Goal: Information Seeking & Learning: Learn about a topic

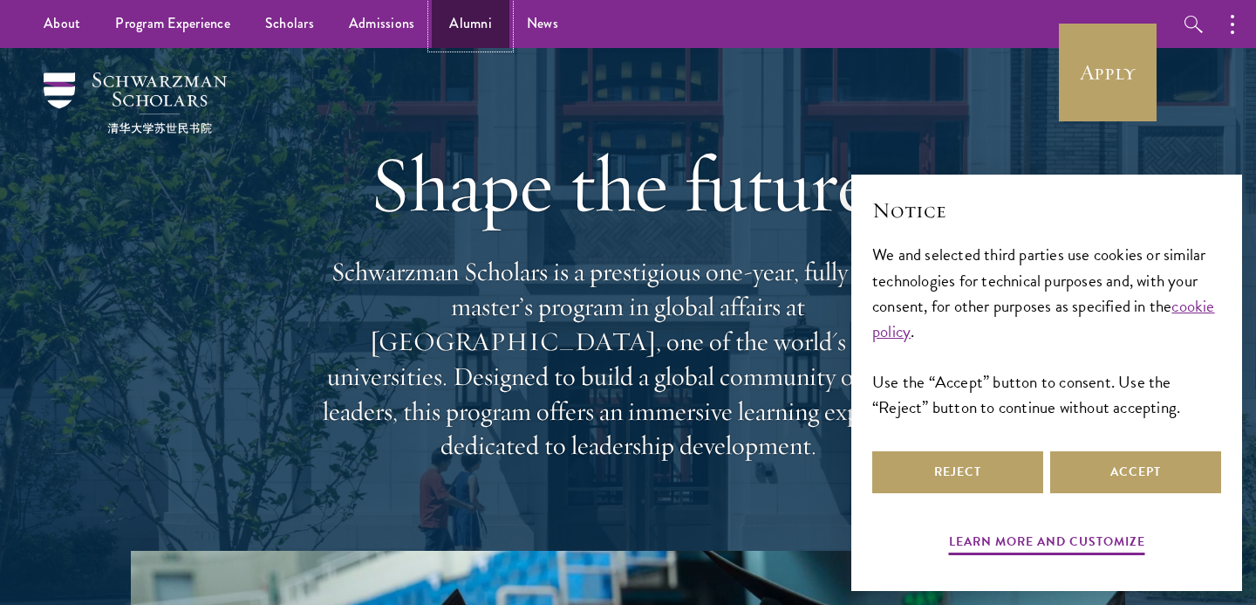
click at [471, 17] on link "Alumni" at bounding box center [471, 24] width 78 height 48
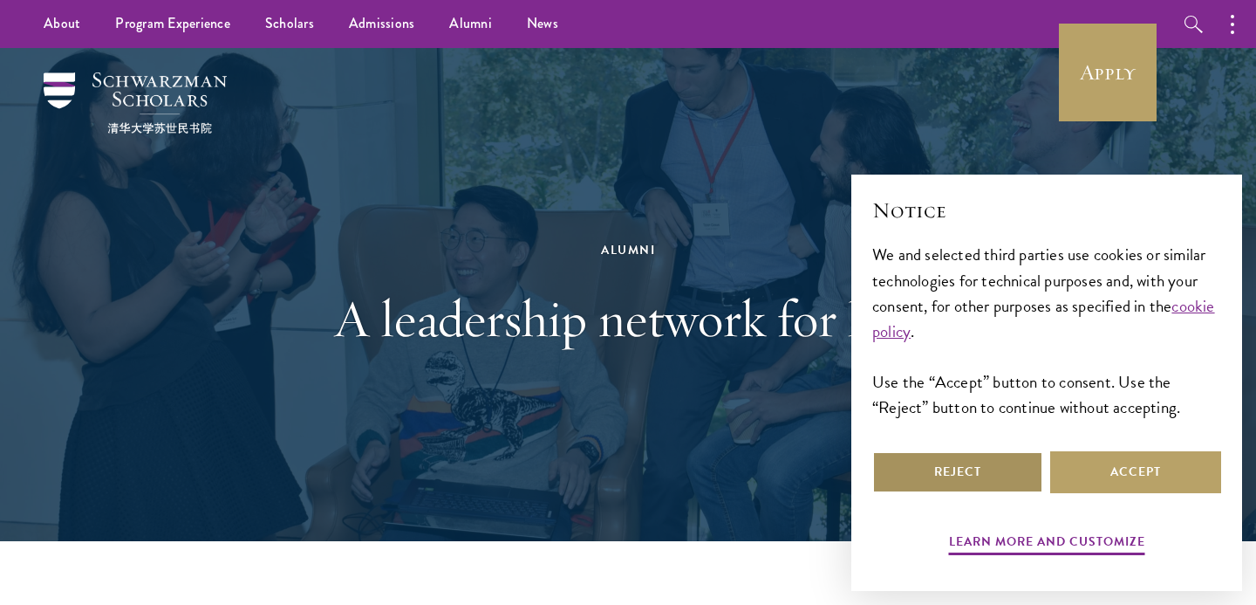
click at [964, 478] on button "Reject" at bounding box center [958, 472] width 171 height 42
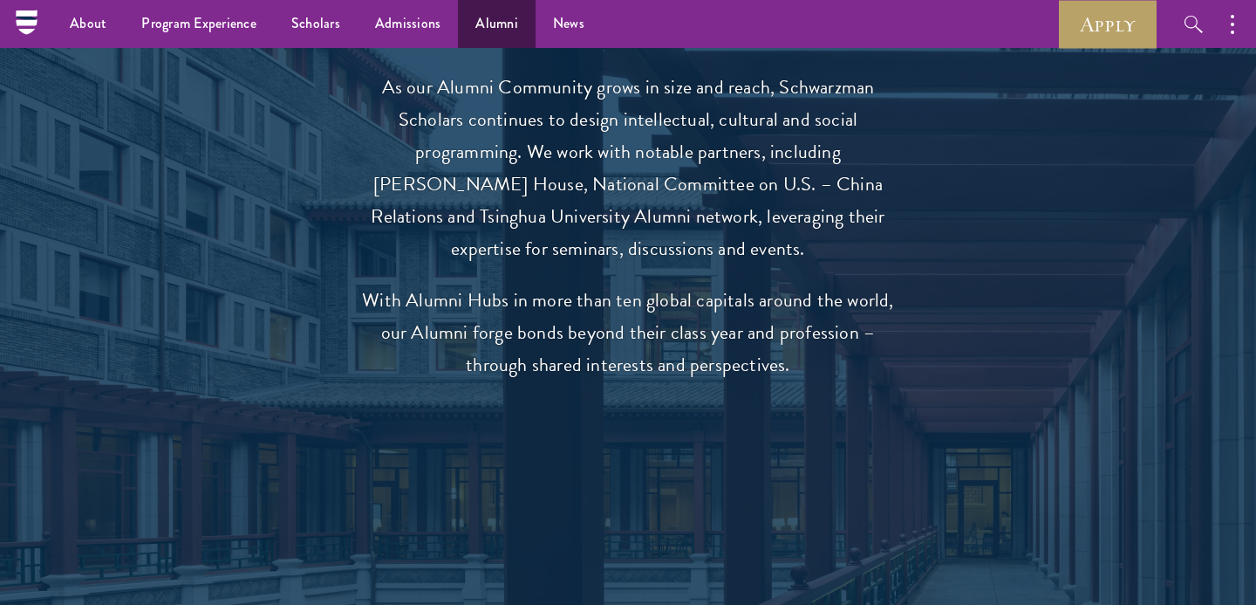
scroll to position [2844, 0]
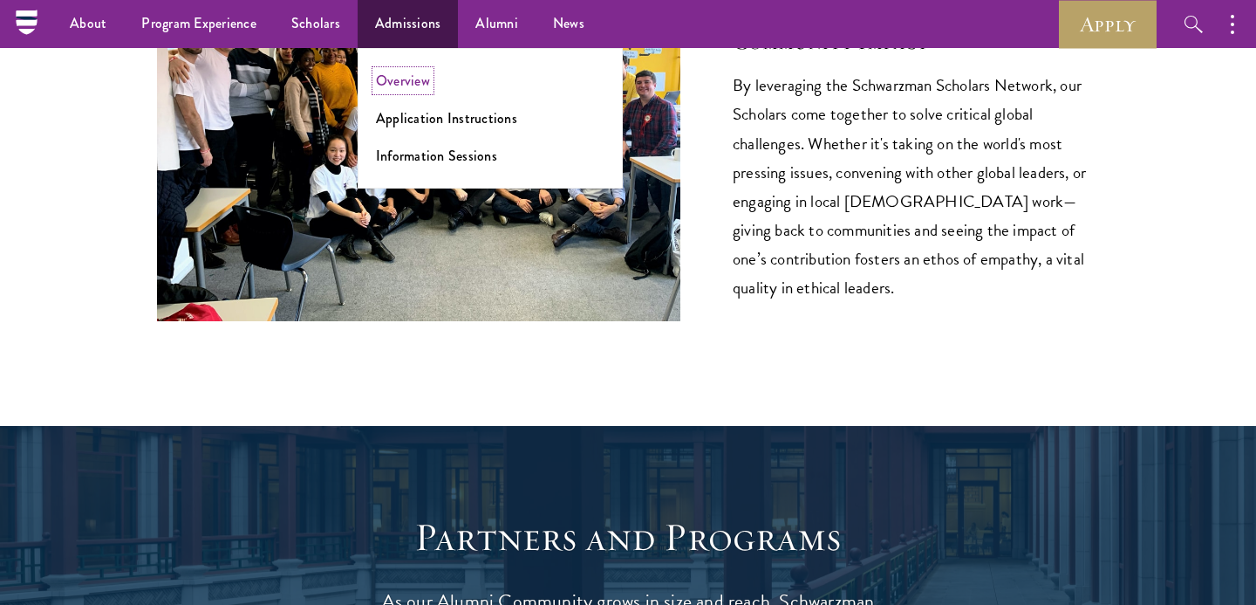
click at [393, 86] on link "Overview" at bounding box center [403, 81] width 54 height 20
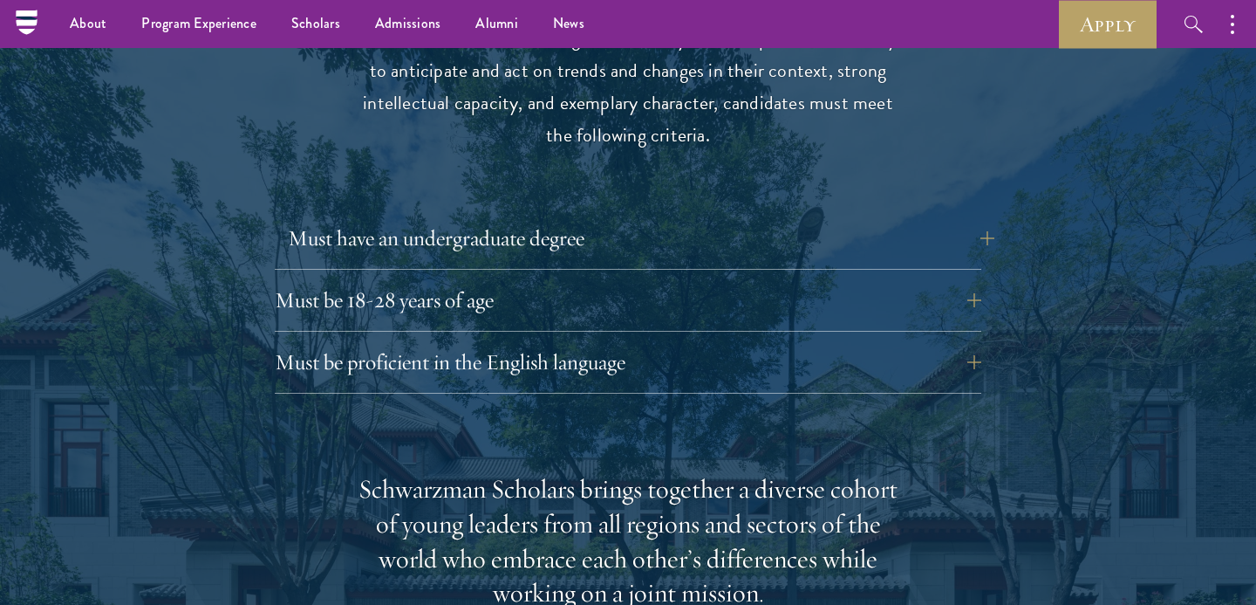
scroll to position [2234, 0]
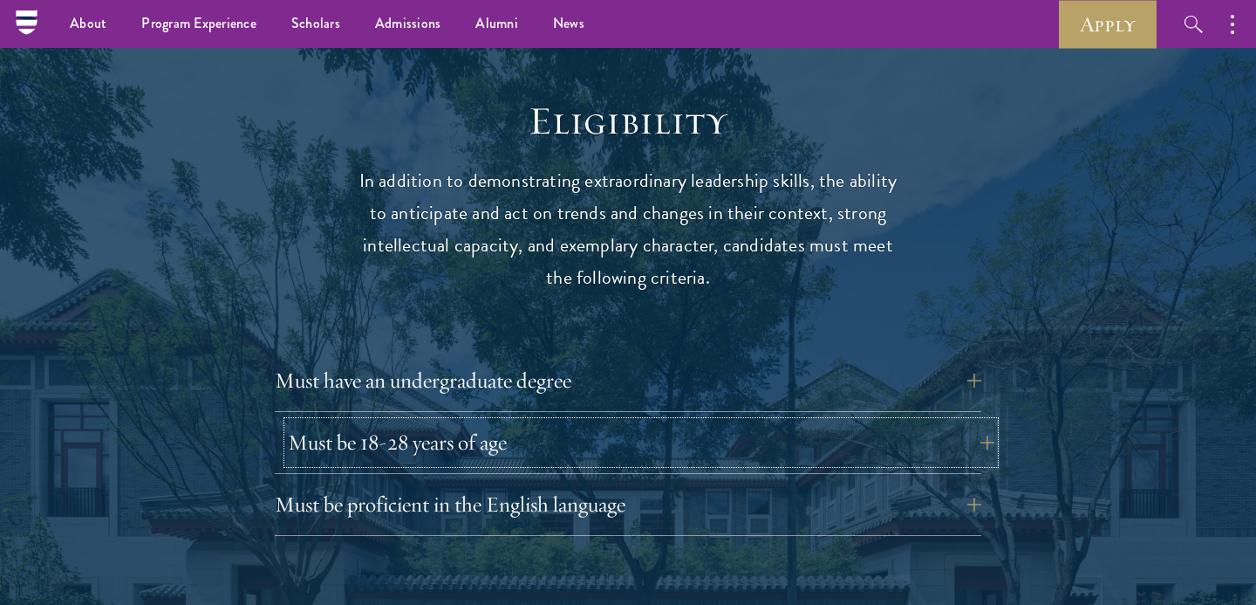
click at [612, 421] on button "Must be 18-28 years of age" at bounding box center [641, 442] width 707 height 42
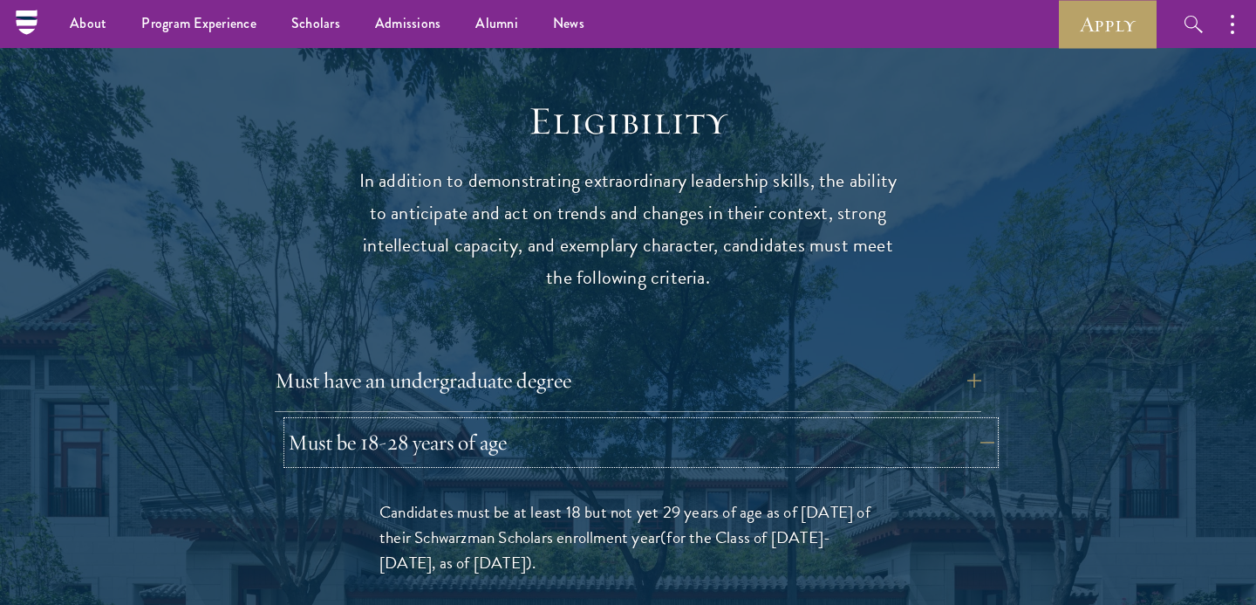
click at [612, 421] on button "Must be 18-28 years of age" at bounding box center [641, 442] width 707 height 42
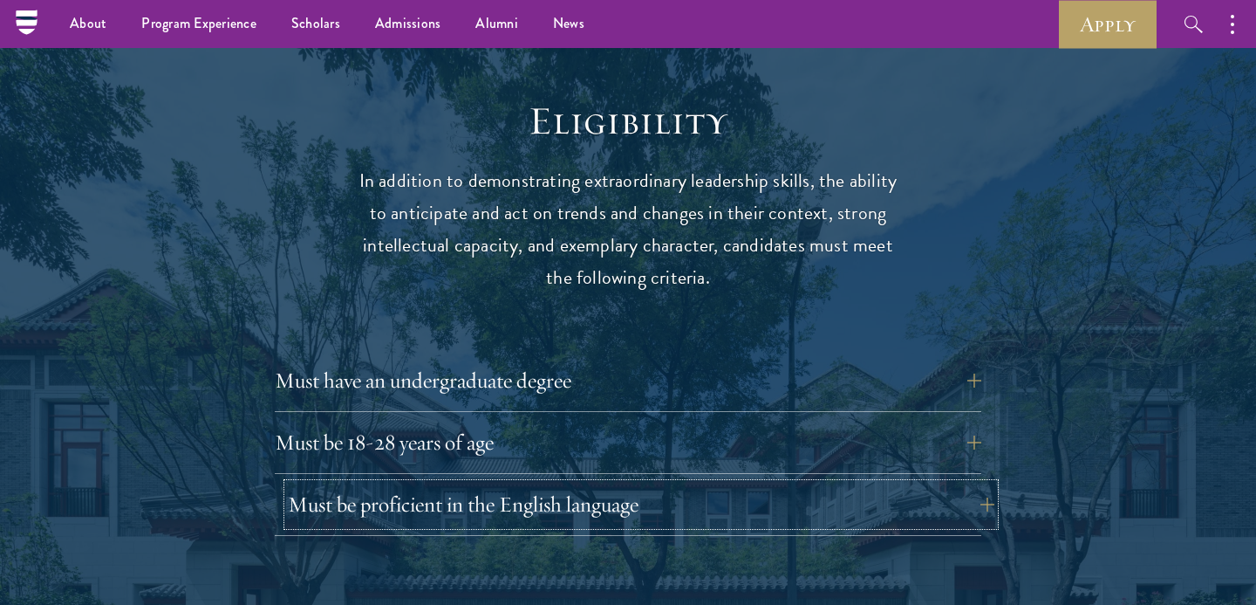
click at [612, 485] on button "Must be proficient in the English language" at bounding box center [641, 504] width 707 height 42
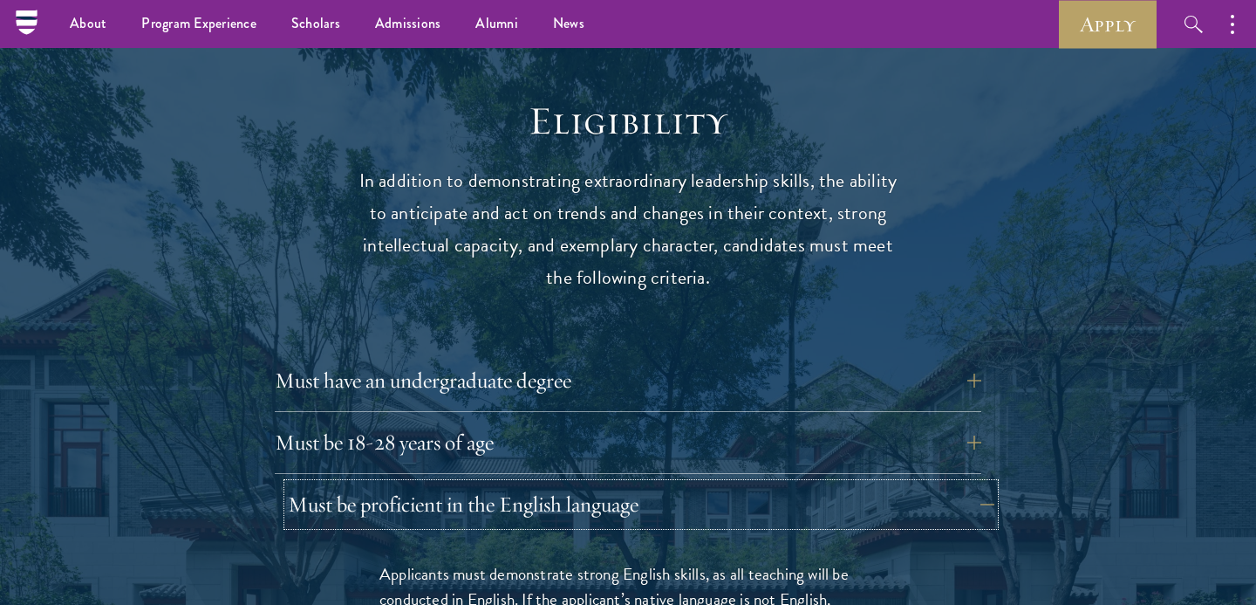
click at [610, 484] on button "Must be proficient in the English language" at bounding box center [641, 504] width 707 height 42
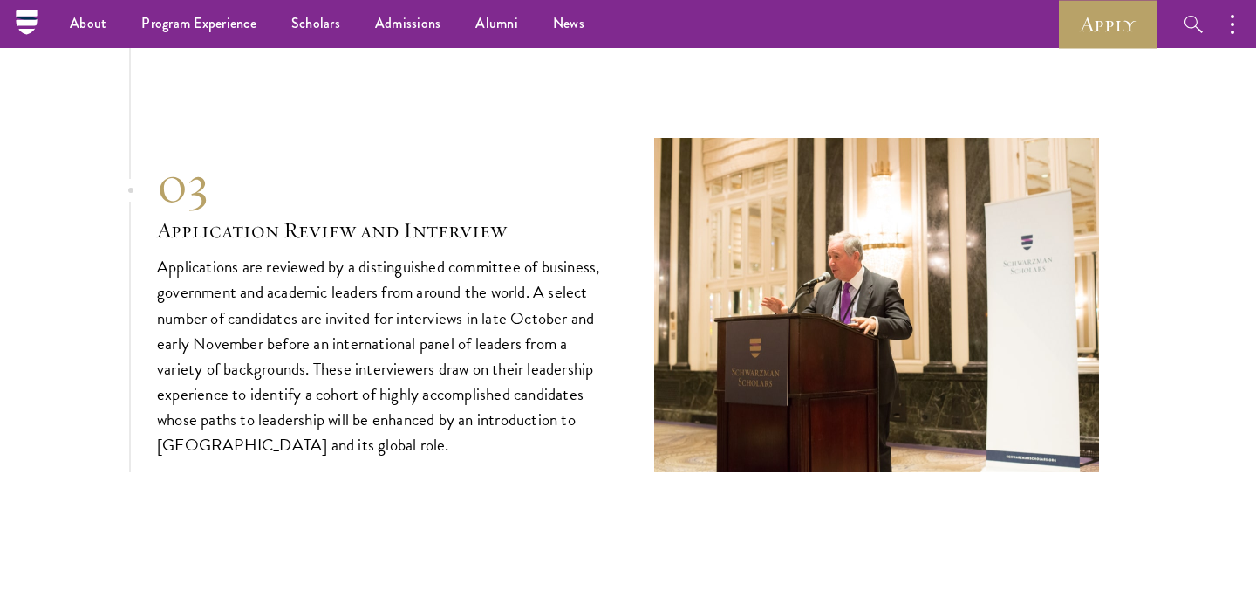
scroll to position [5912, 0]
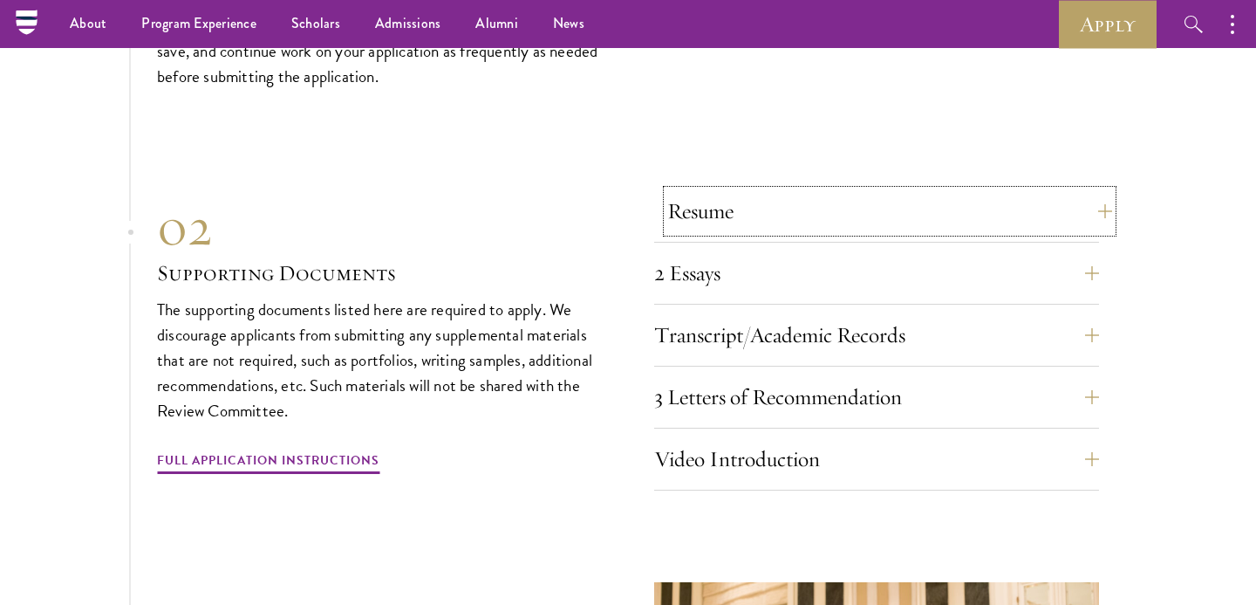
click at [762, 214] on button "Resume" at bounding box center [889, 211] width 445 height 42
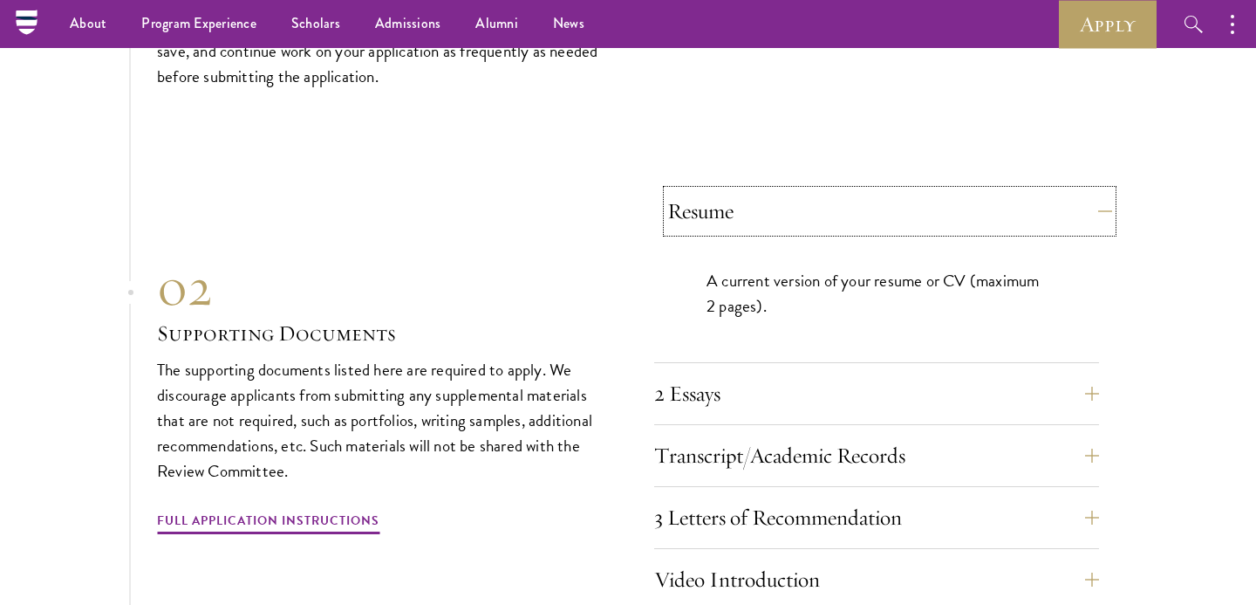
click at [762, 214] on button "Resume" at bounding box center [889, 211] width 445 height 42
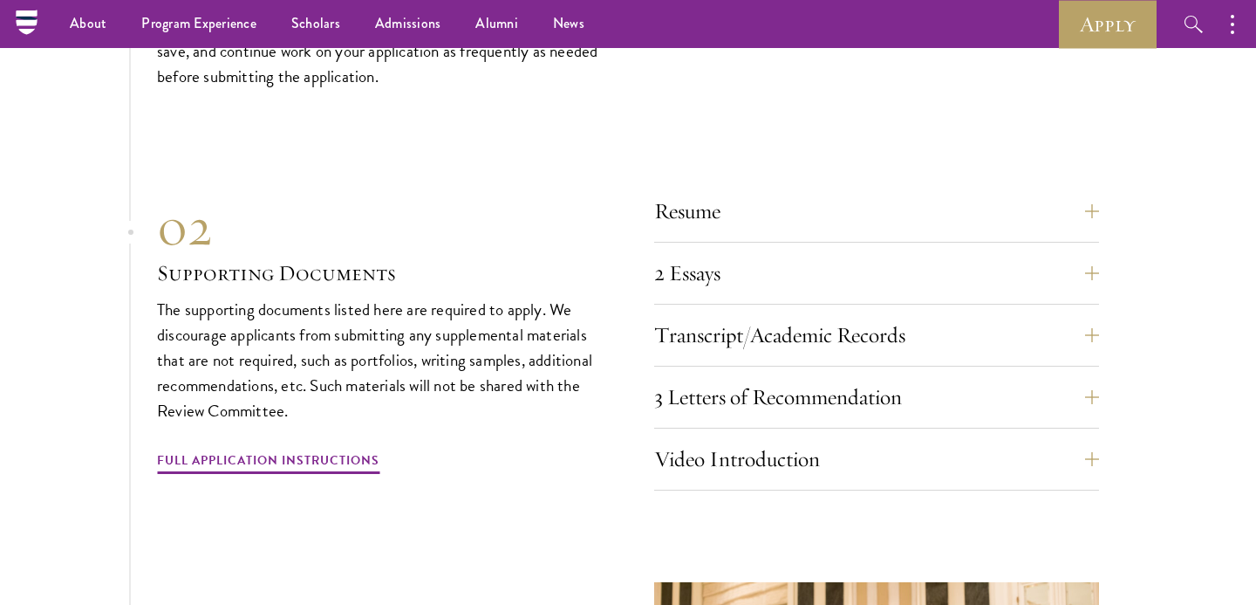
click at [763, 285] on div "2 Essays The two required essays are a Leadership Essay (750 words) and a State…" at bounding box center [876, 278] width 445 height 52
click at [761, 276] on button "2 Essays" at bounding box center [889, 273] width 445 height 42
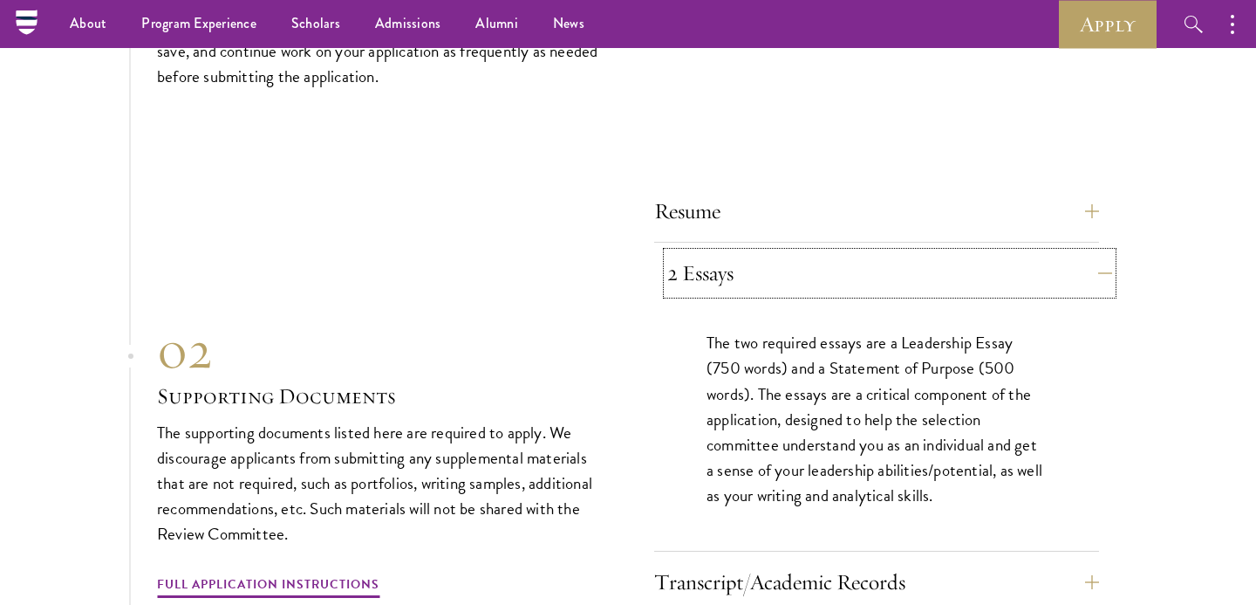
click at [757, 270] on button "2 Essays" at bounding box center [889, 273] width 445 height 42
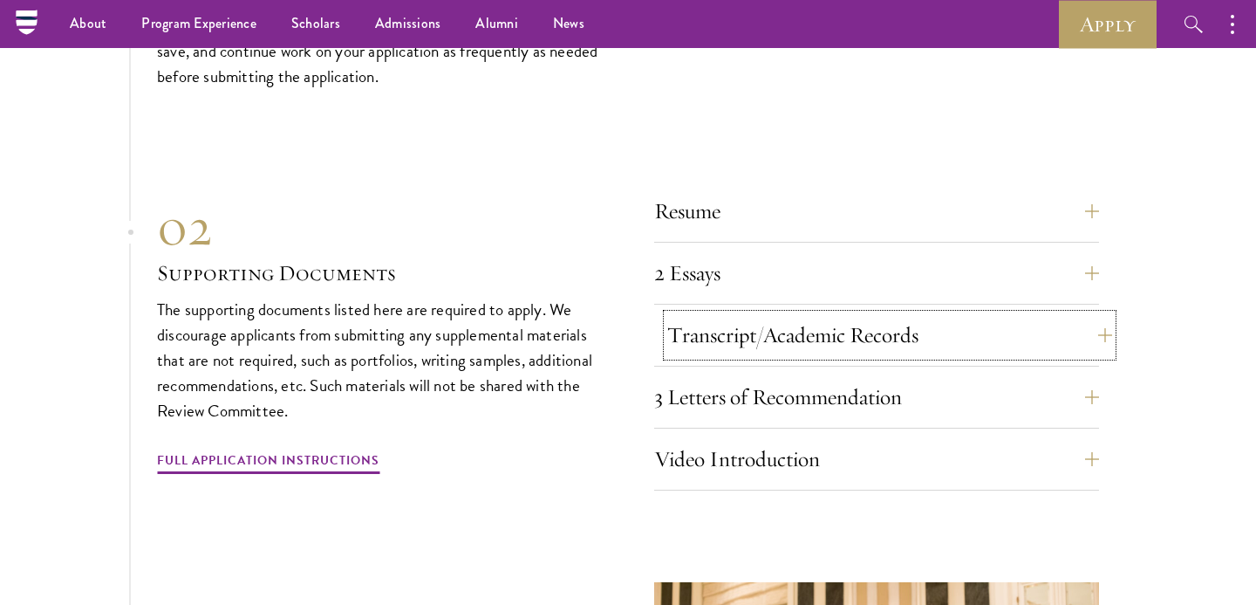
click at [762, 339] on button "Transcript/Academic Records" at bounding box center [889, 335] width 445 height 42
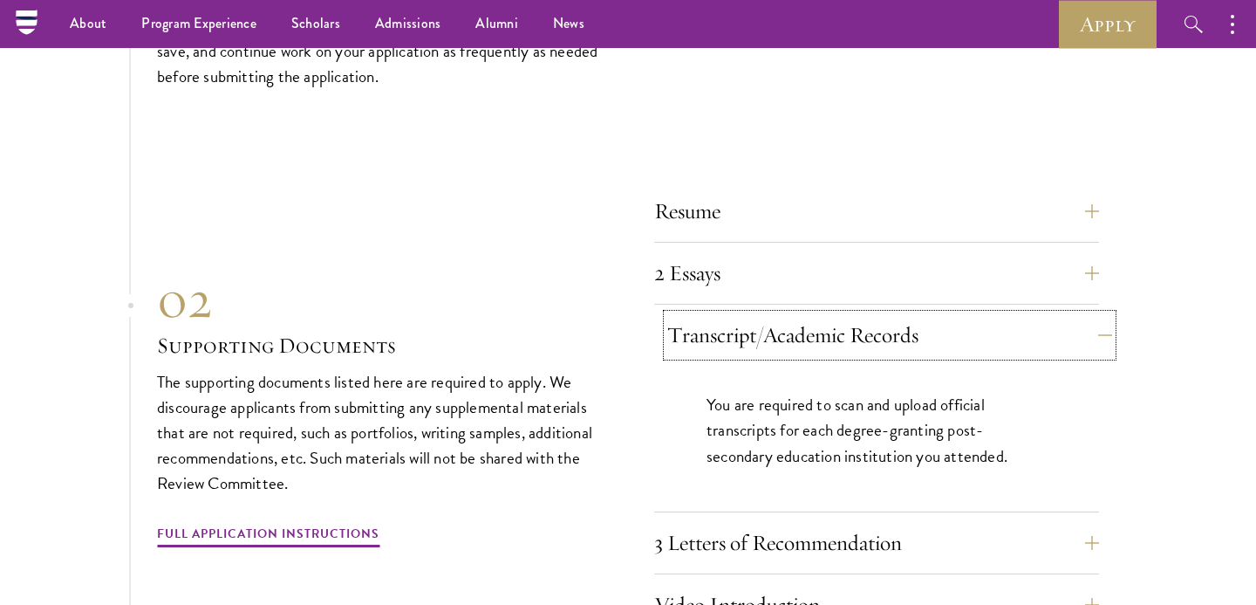
click at [760, 338] on button "Transcript/Academic Records" at bounding box center [889, 335] width 445 height 42
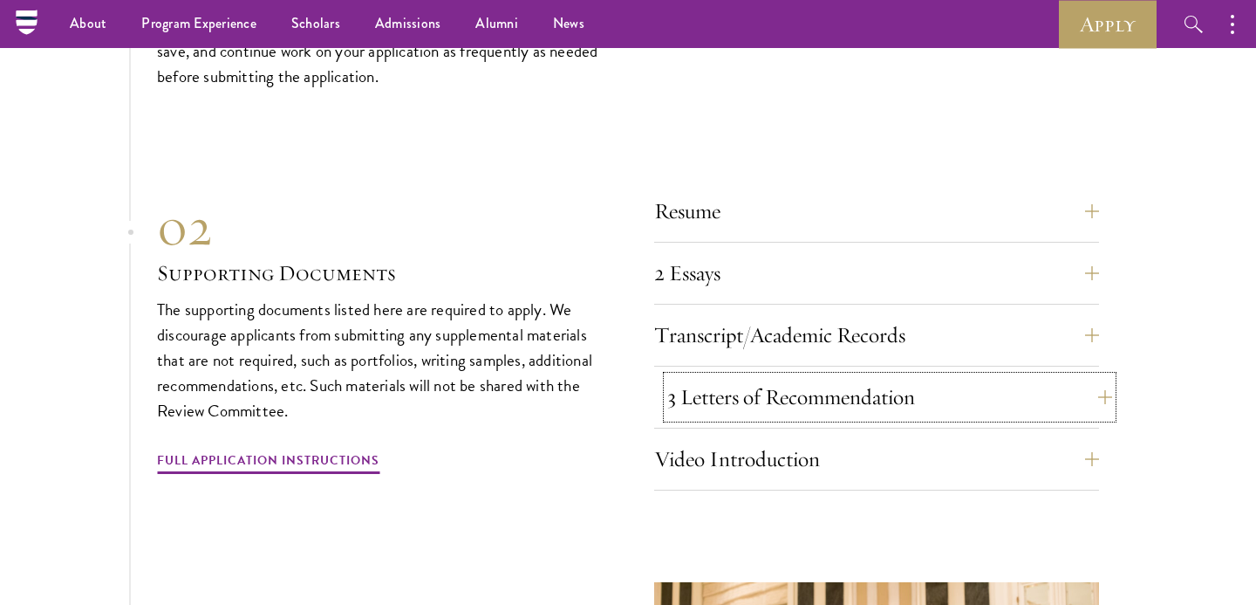
click at [776, 395] on button "3 Letters of Recommendation" at bounding box center [889, 397] width 445 height 42
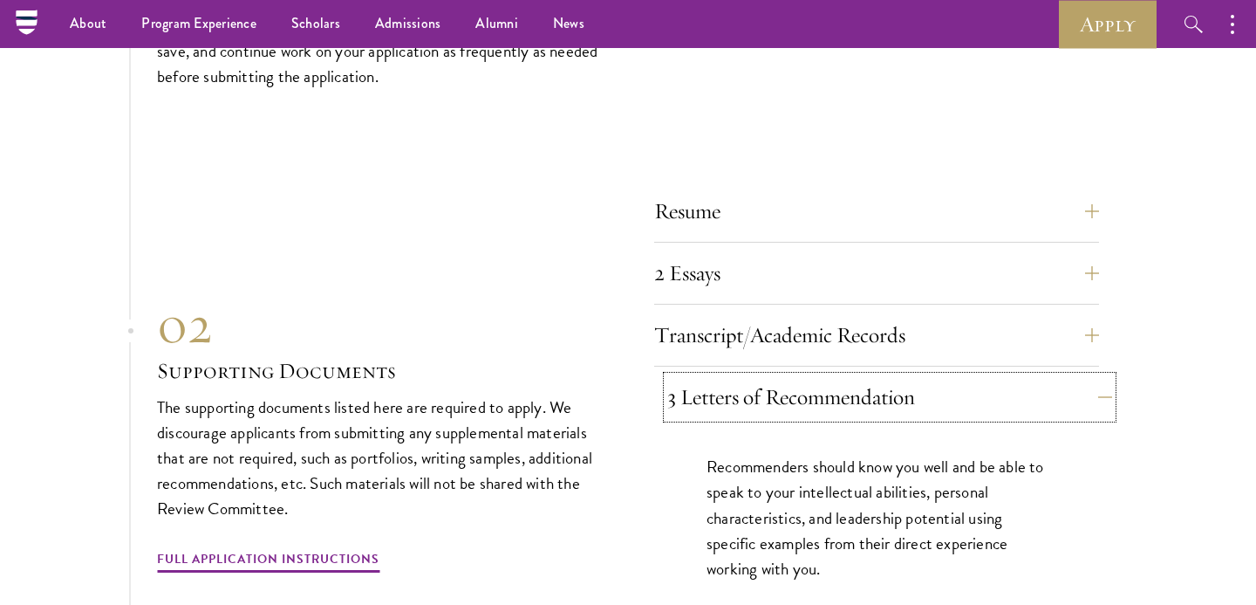
click at [776, 395] on button "3 Letters of Recommendation" at bounding box center [889, 397] width 445 height 42
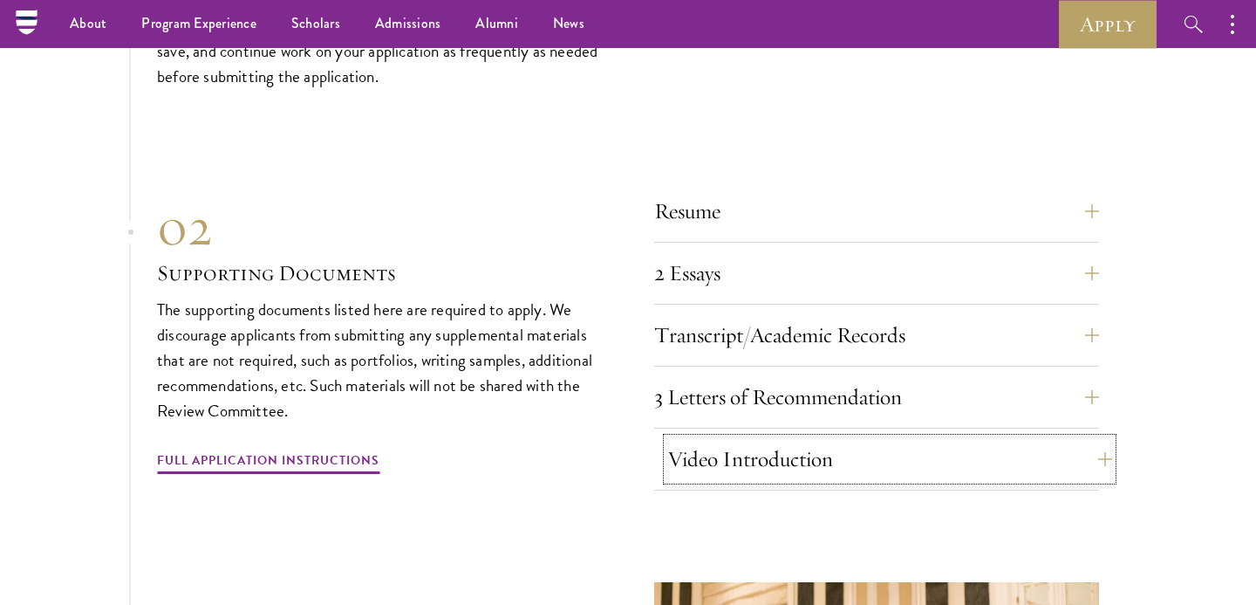
click at [781, 463] on button "Video Introduction" at bounding box center [889, 459] width 445 height 42
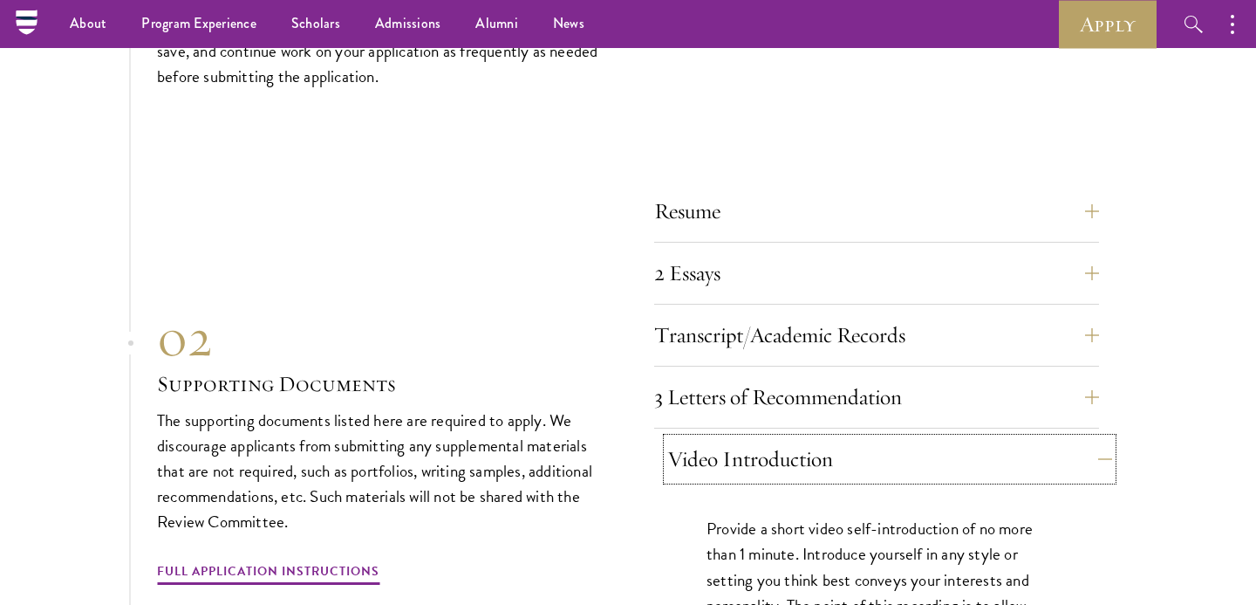
click at [779, 459] on button "Video Introduction" at bounding box center [889, 459] width 445 height 42
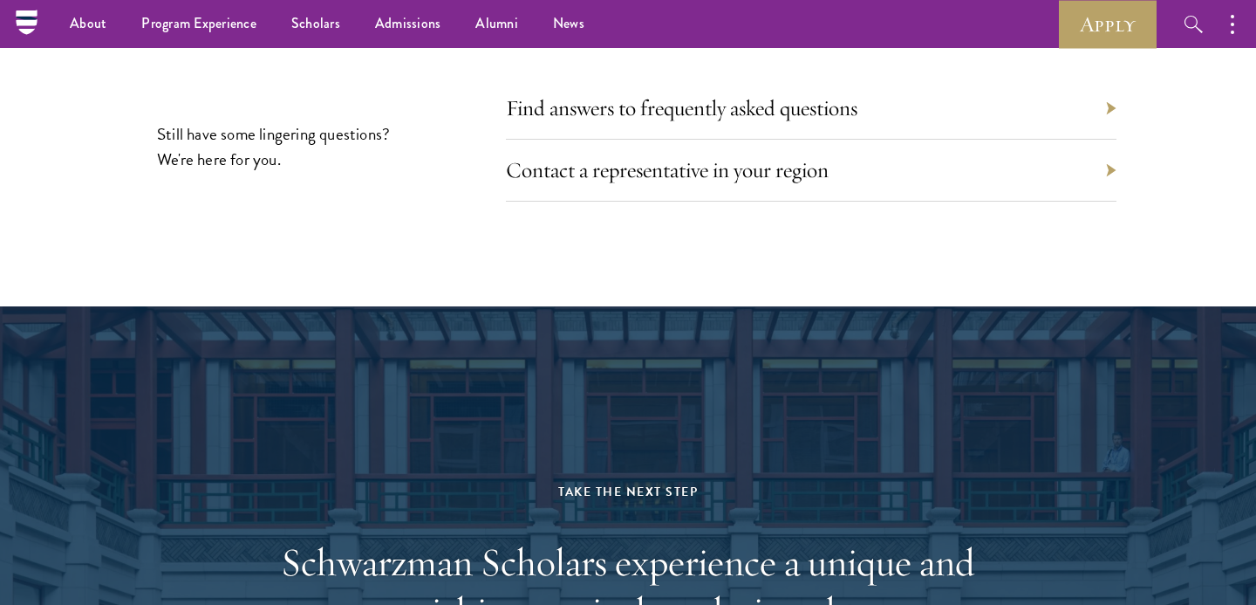
scroll to position [8280, 0]
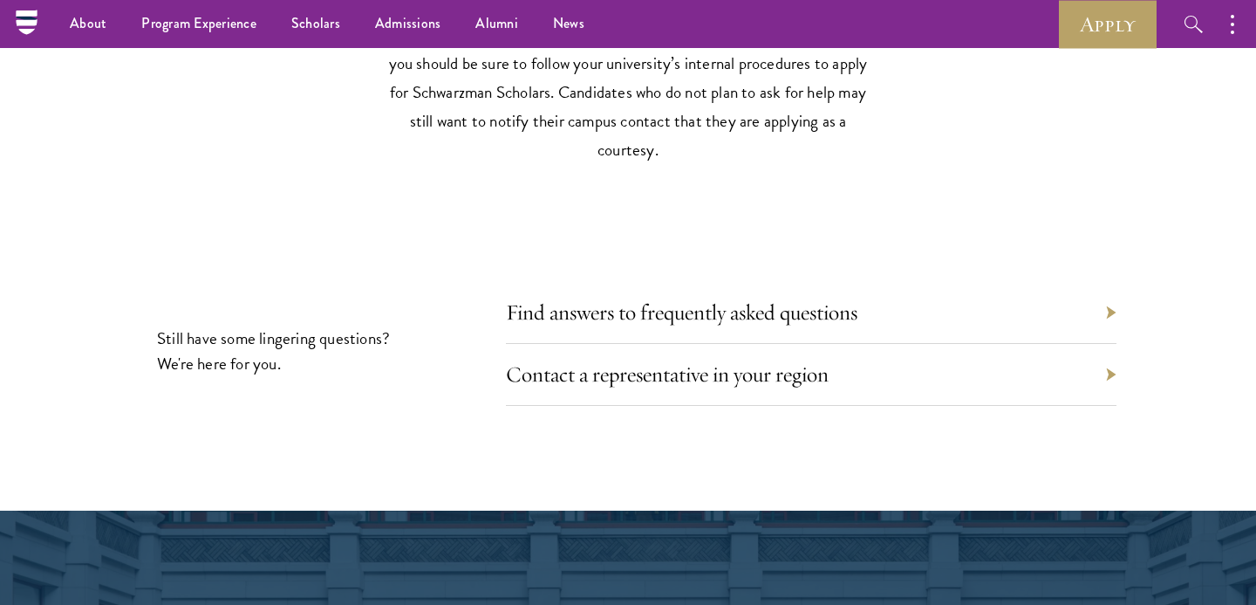
click at [612, 317] on div "Find answers to frequently asked questions" at bounding box center [811, 313] width 611 height 62
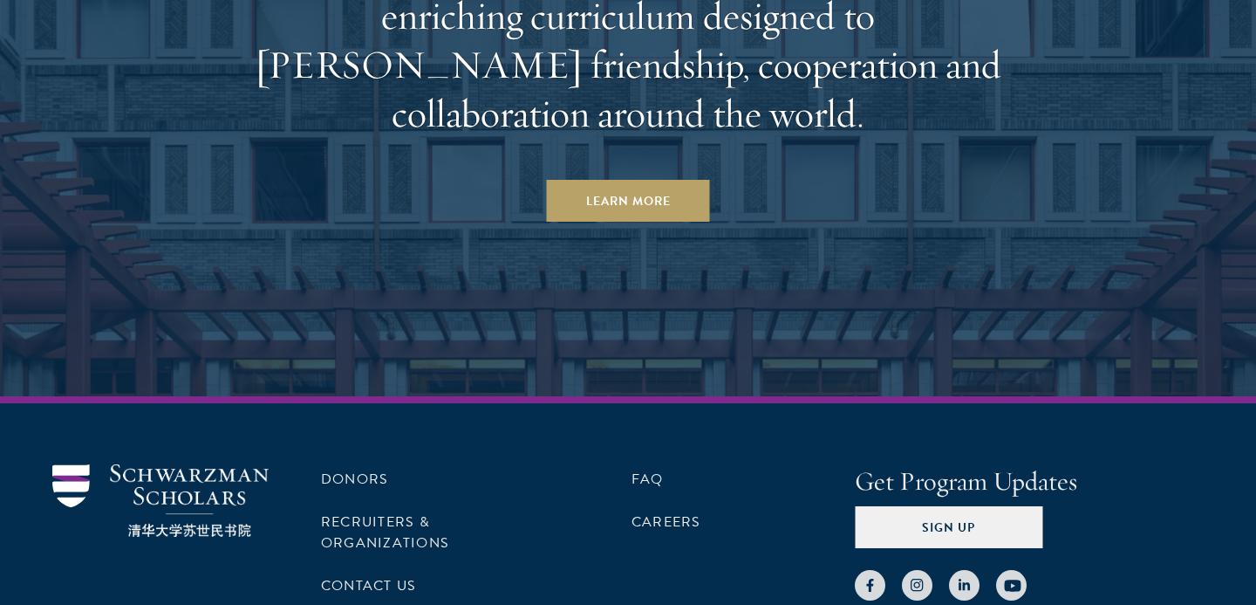
scroll to position [9165, 0]
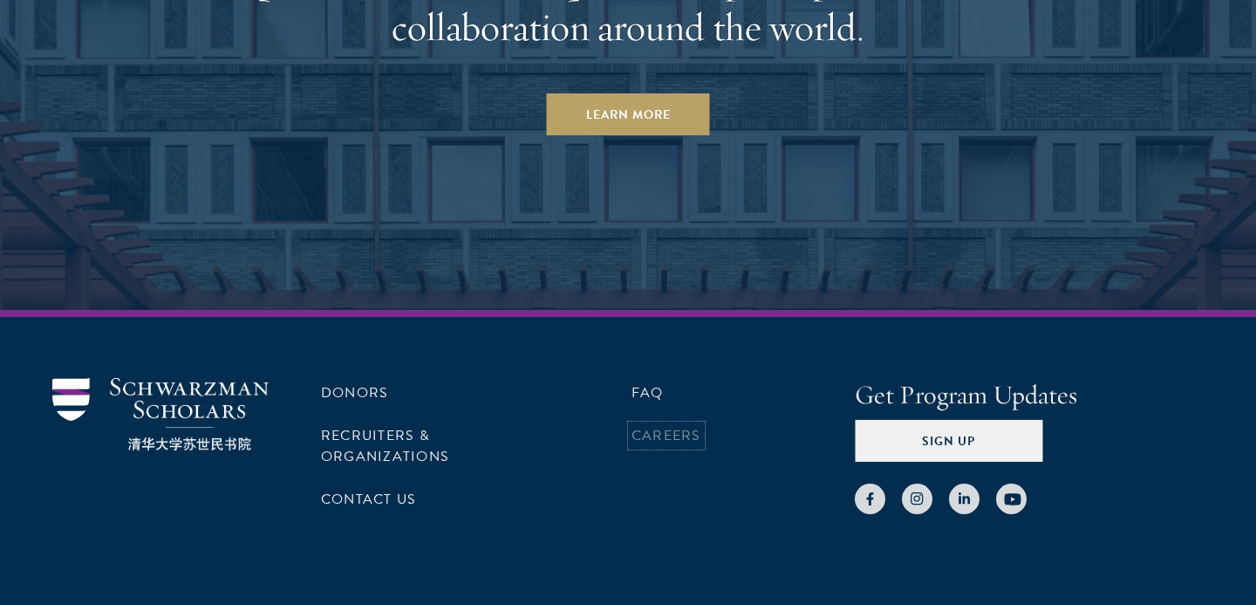
click at [644, 425] on link "Careers" at bounding box center [667, 435] width 70 height 21
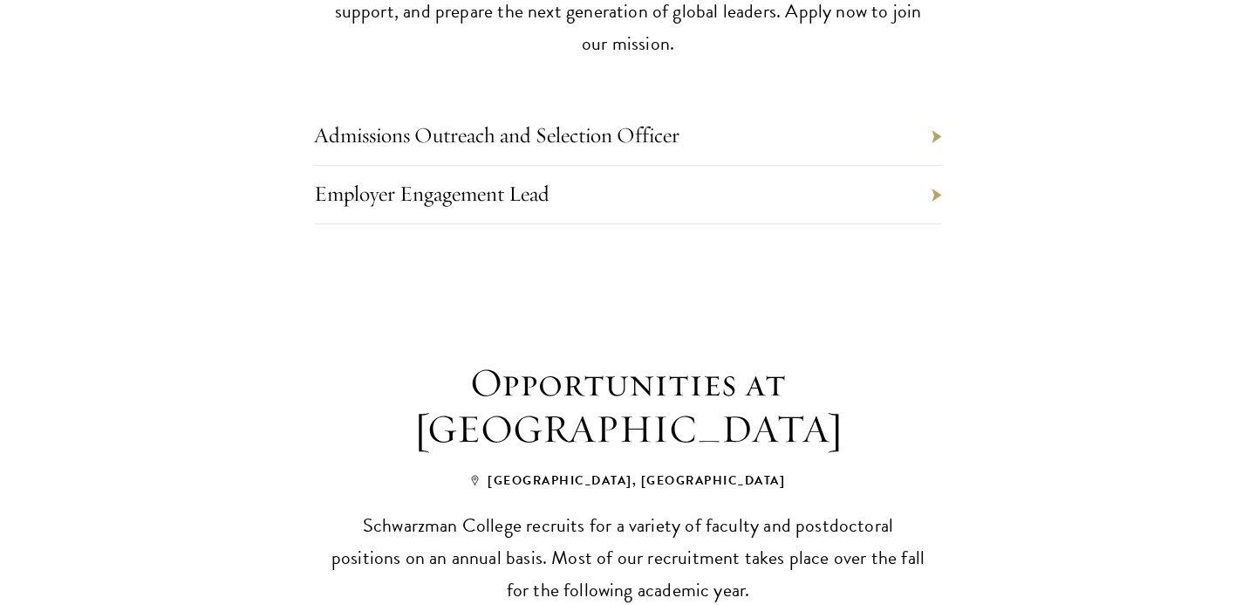
scroll to position [1818, 0]
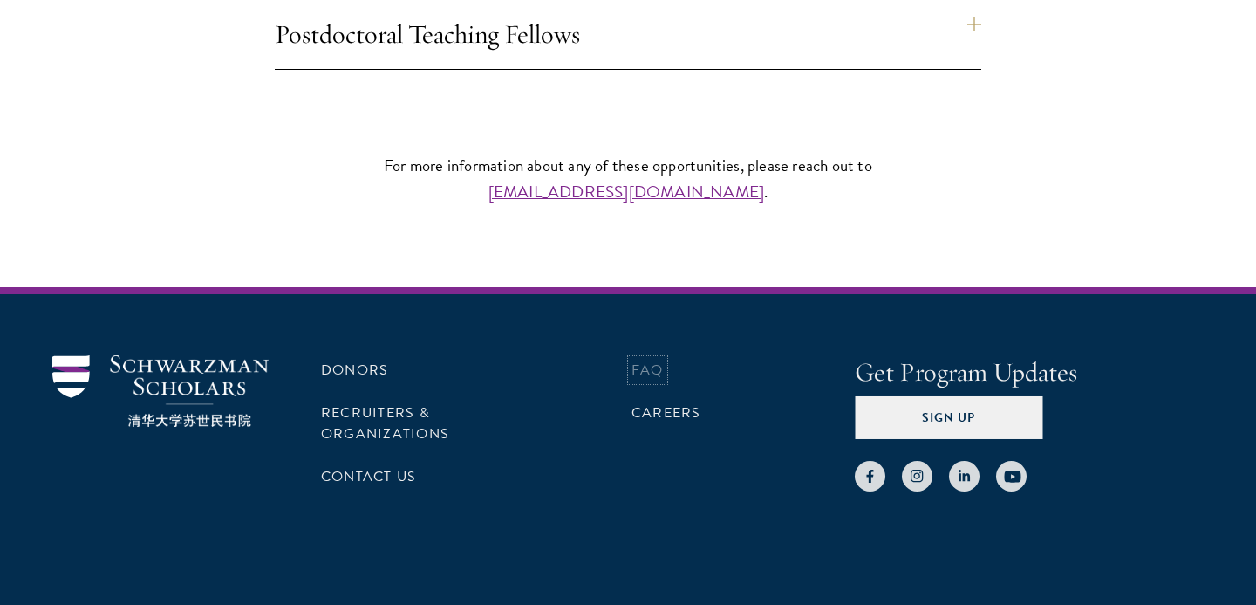
click at [640, 359] on link "FAQ" at bounding box center [648, 369] width 32 height 21
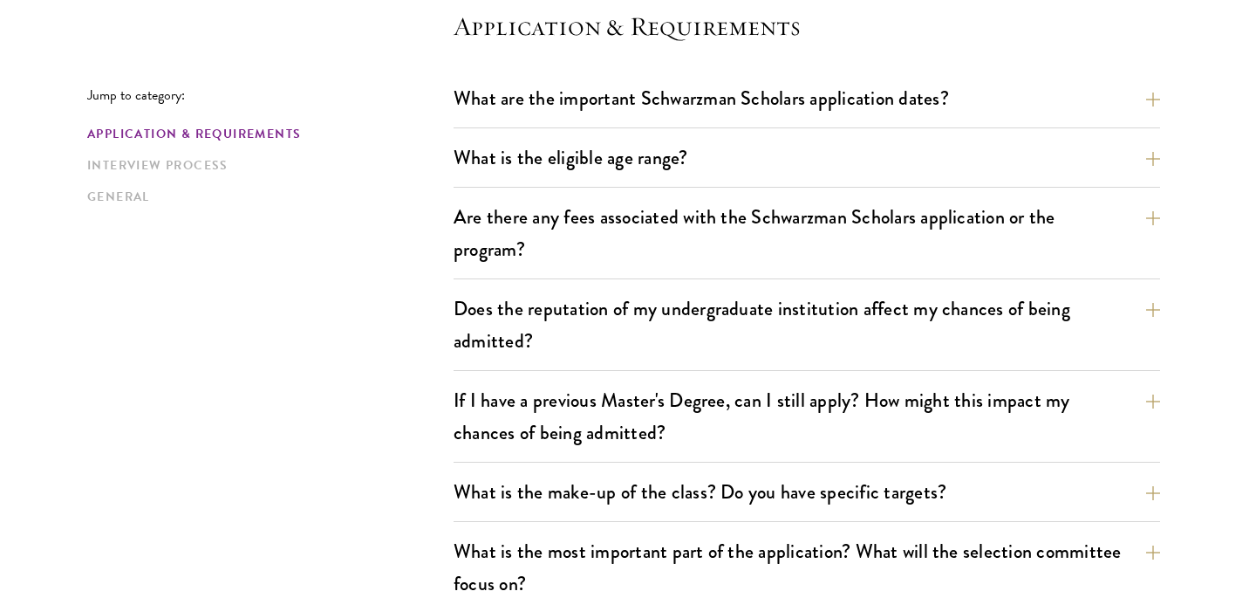
scroll to position [509, 0]
click at [595, 244] on button "Are there any fees associated with the Schwarzman Scholars application or the p…" at bounding box center [820, 232] width 707 height 72
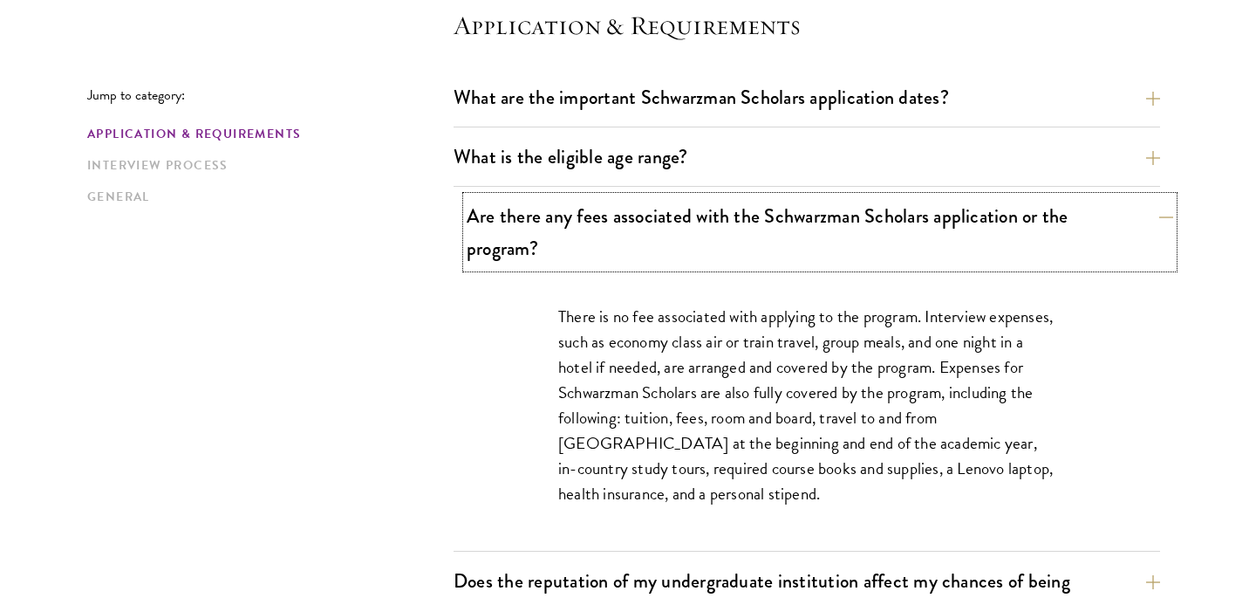
click at [595, 244] on button "Are there any fees associated with the Schwarzman Scholars application or the p…" at bounding box center [820, 232] width 707 height 72
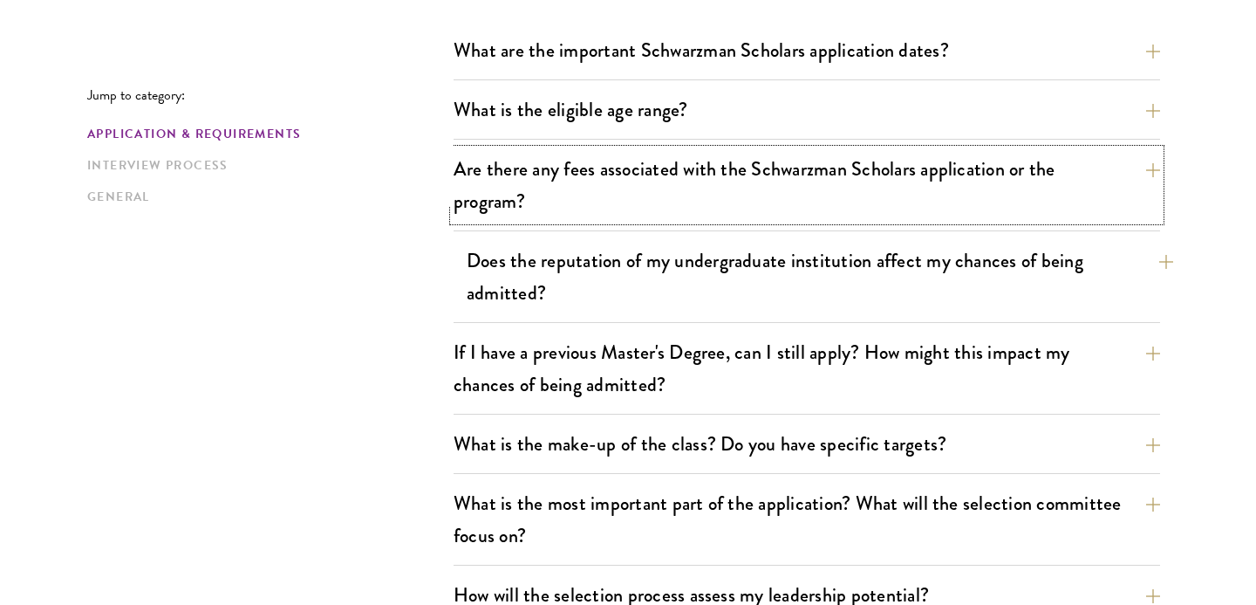
scroll to position [557, 0]
click at [606, 278] on button "Does the reputation of my undergraduate institution affect my chances of being …" at bounding box center [820, 276] width 707 height 72
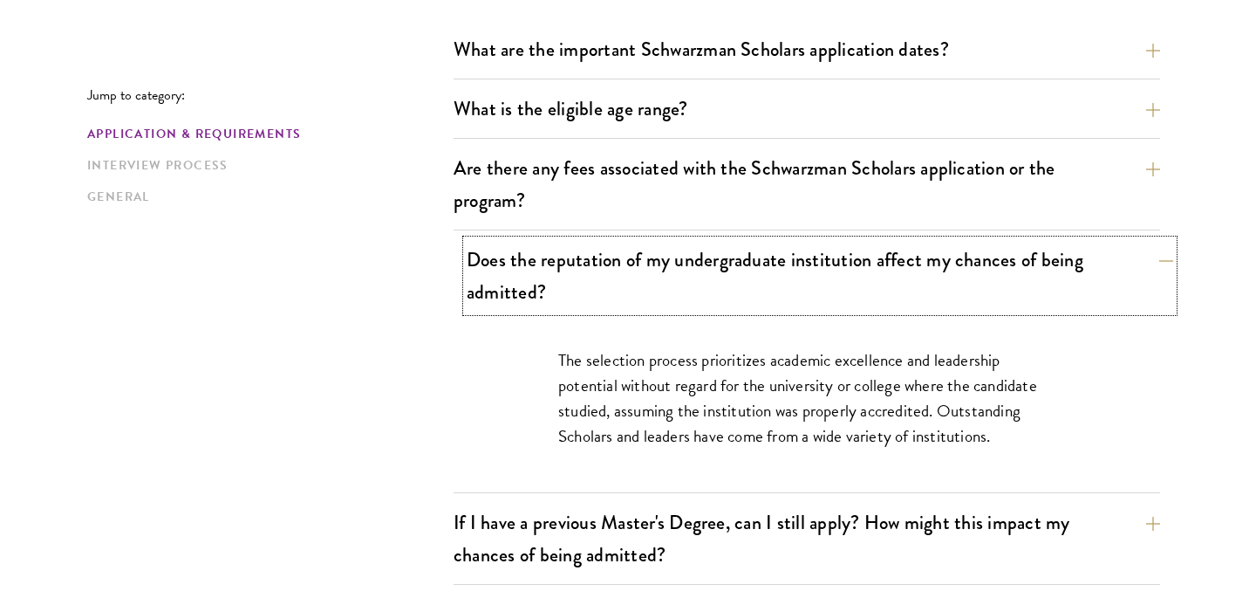
click at [605, 279] on button "Does the reputation of my undergraduate institution affect my chances of being …" at bounding box center [820, 276] width 707 height 72
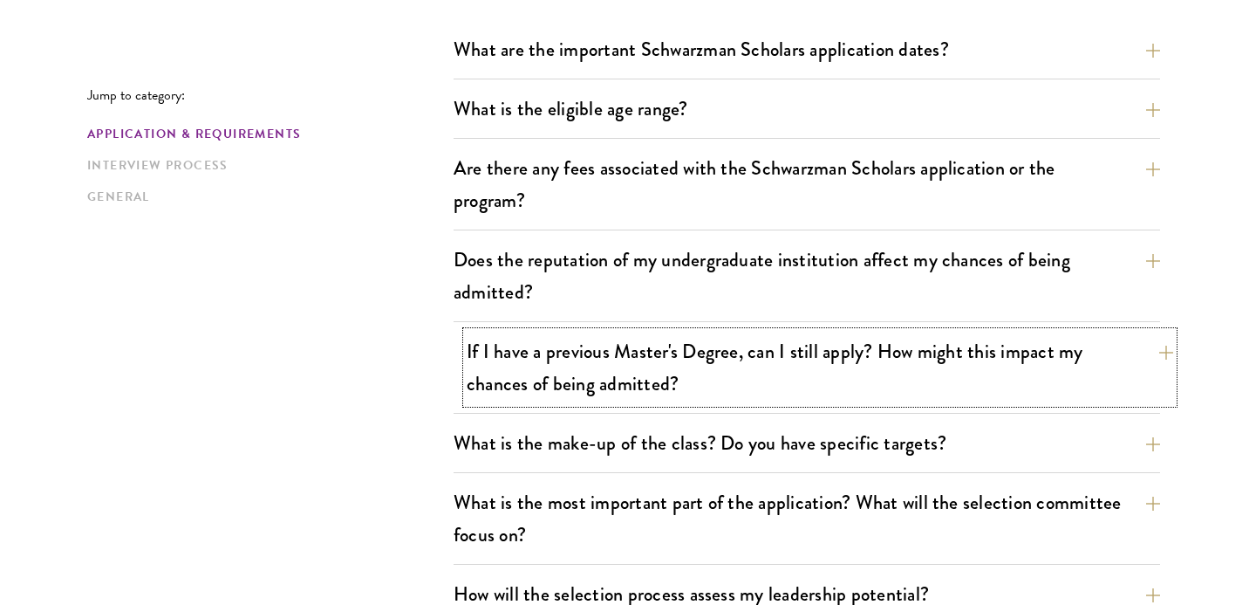
click at [667, 376] on button "If I have a previous Master's Degree, can I still apply? How might this impact …" at bounding box center [820, 368] width 707 height 72
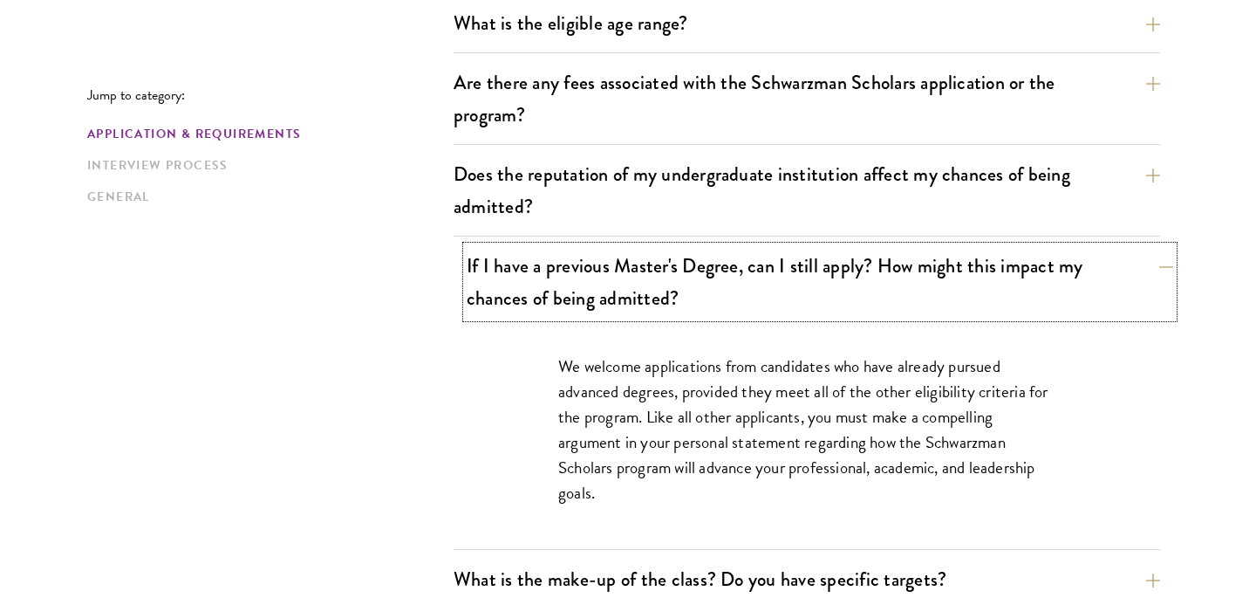
scroll to position [665, 0]
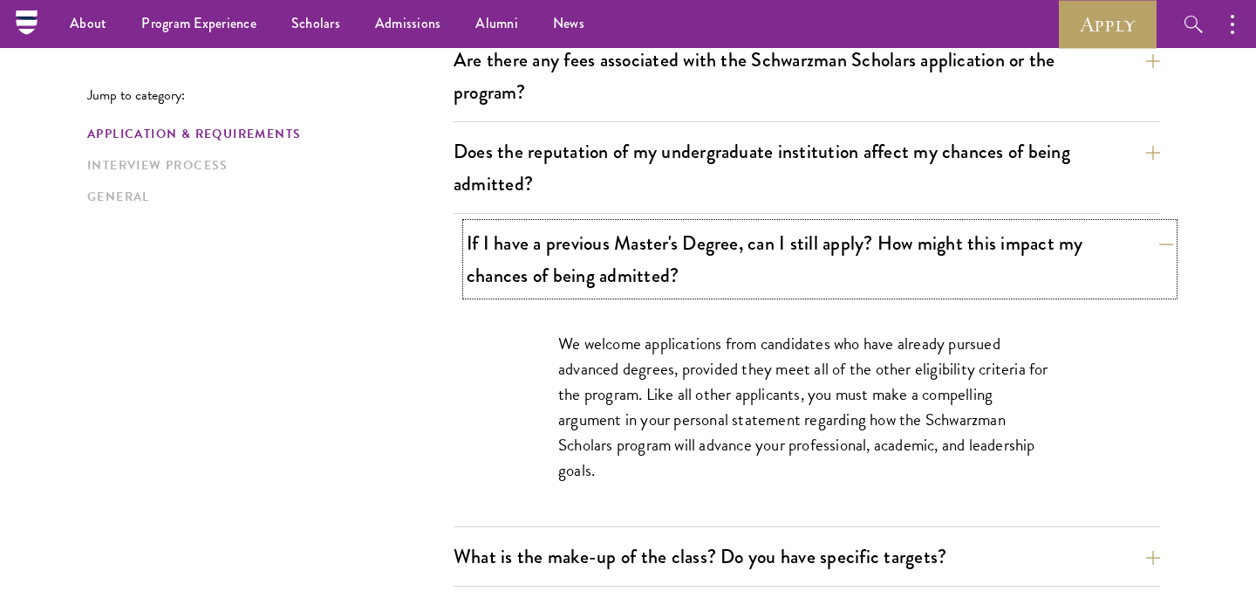
click at [513, 255] on button "If I have a previous Master's Degree, can I still apply? How might this impact …" at bounding box center [820, 259] width 707 height 72
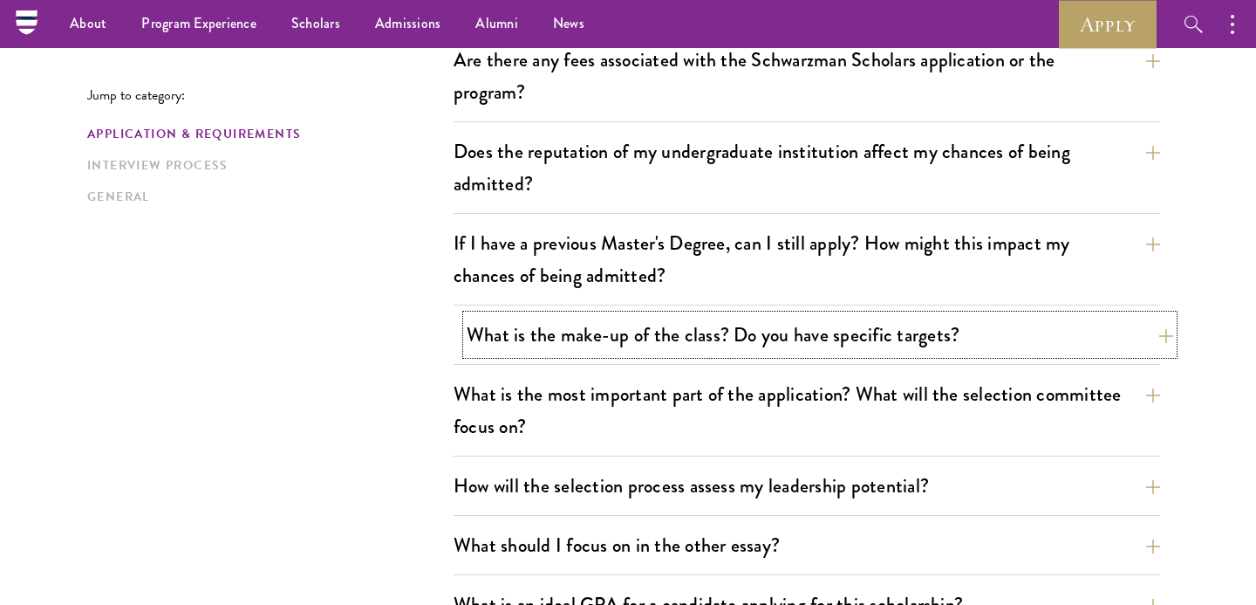
click at [500, 334] on button "What is the make-up of the class? Do you have specific targets?" at bounding box center [820, 334] width 707 height 39
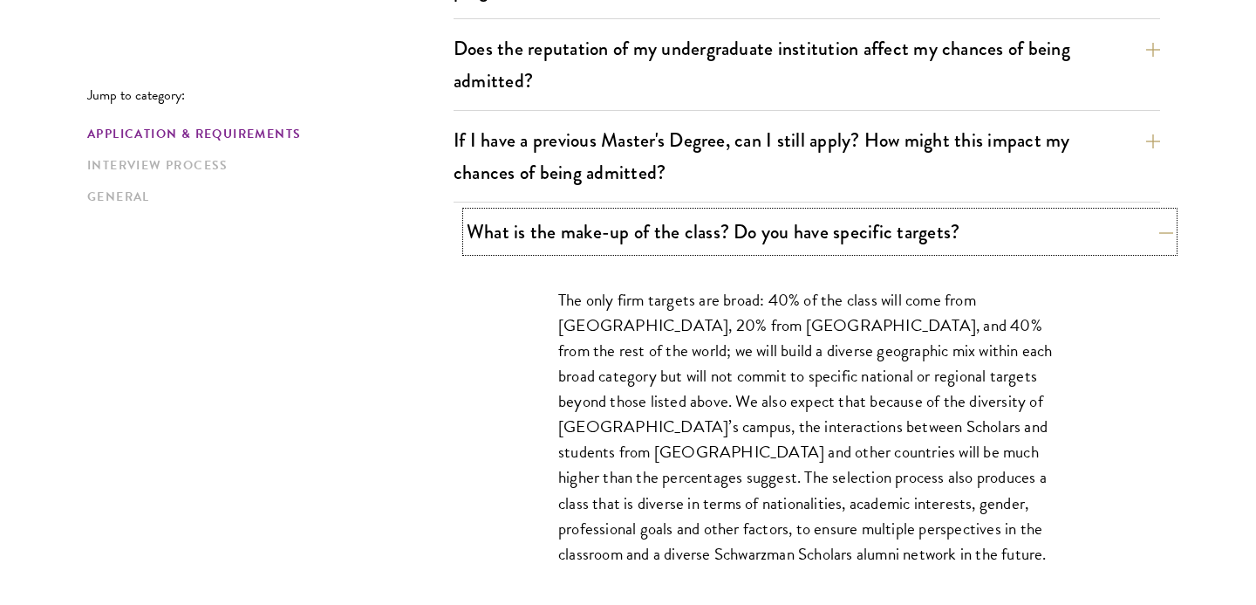
scroll to position [769, 0]
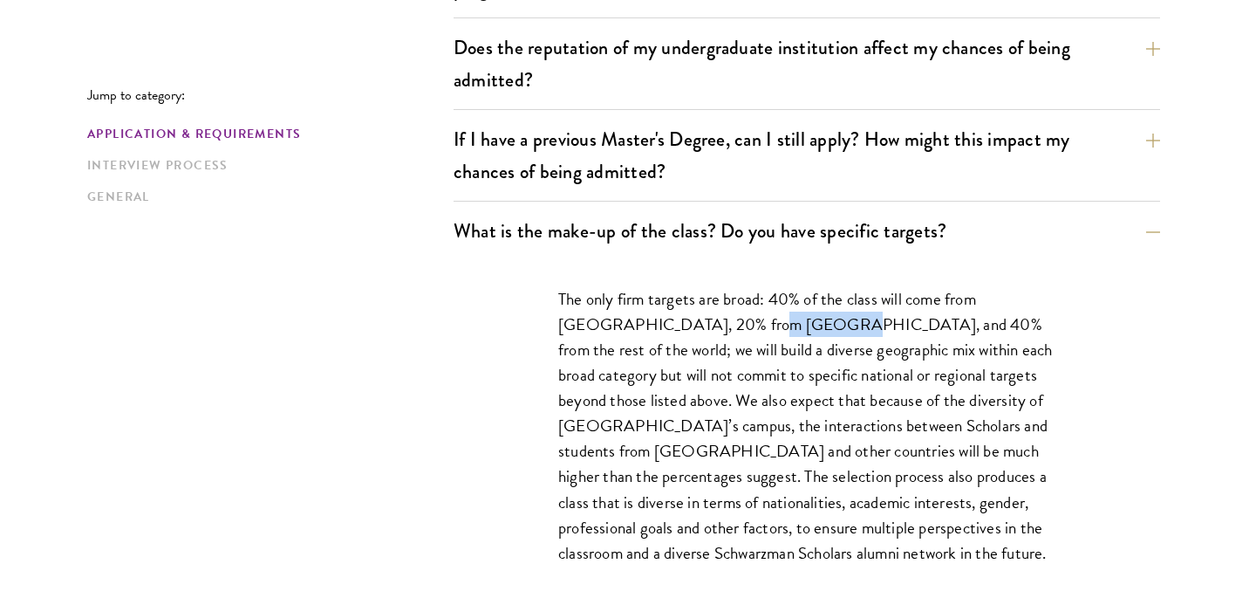
drag, startPoint x: 710, startPoint y: 324, endPoint x: 781, endPoint y: 324, distance: 70.7
click at [781, 324] on p "The only firm targets are broad: 40% of the class will come from [GEOGRAPHIC_DA…" at bounding box center [806, 425] width 497 height 279
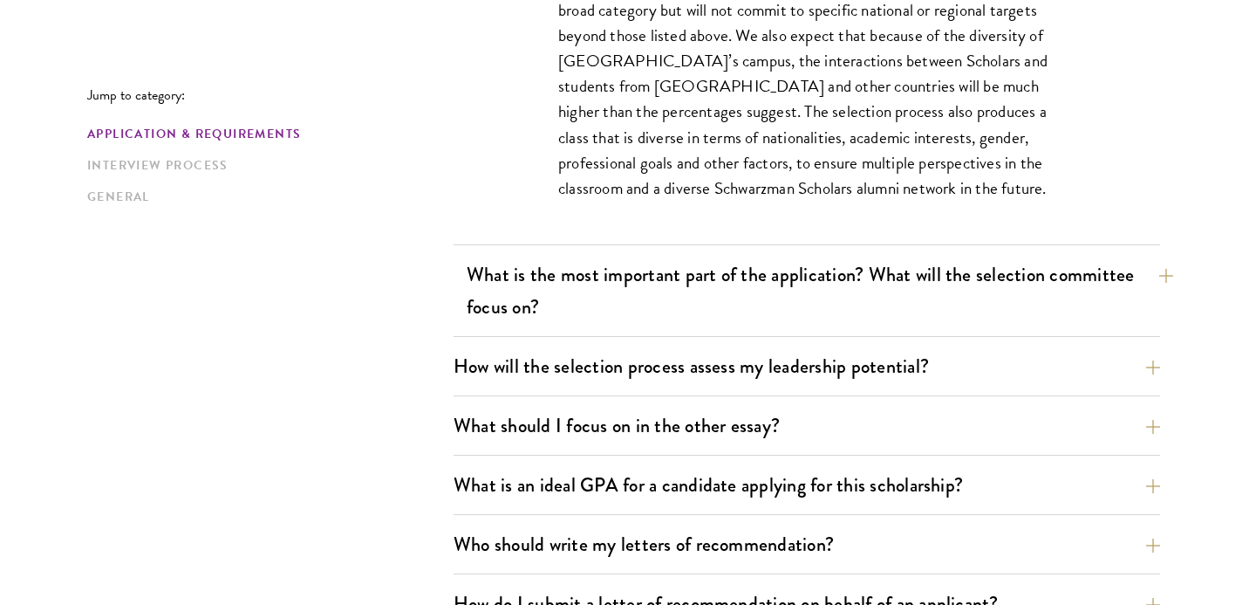
scroll to position [1139, 0]
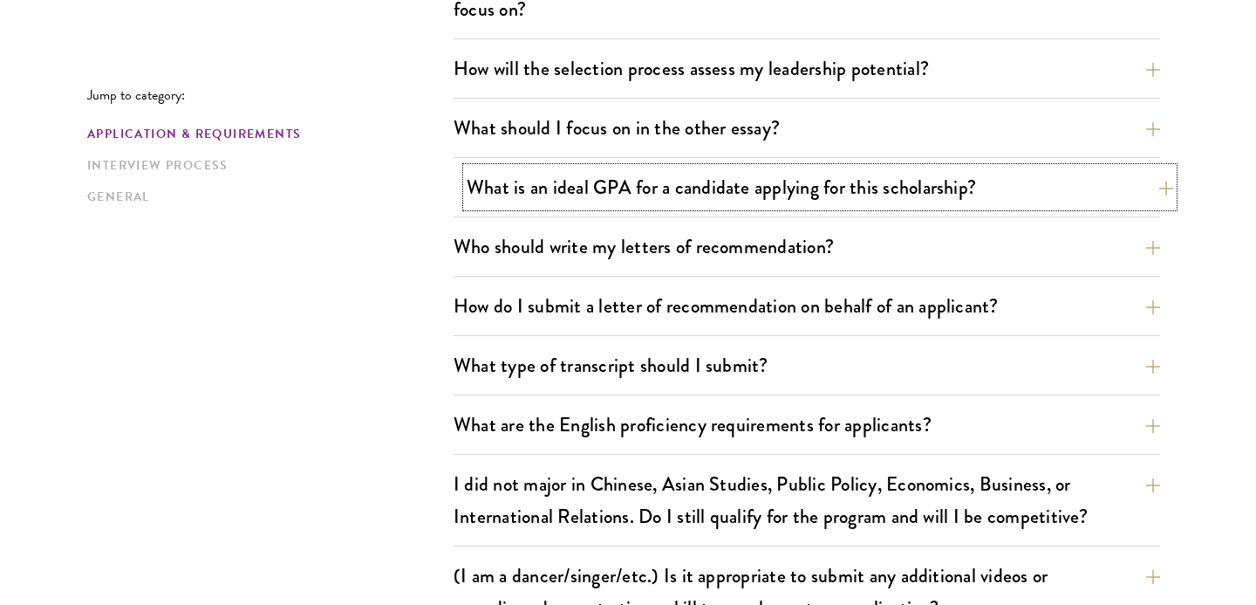
click at [583, 179] on button "What is an ideal GPA for a candidate applying for this scholarship?" at bounding box center [820, 187] width 707 height 39
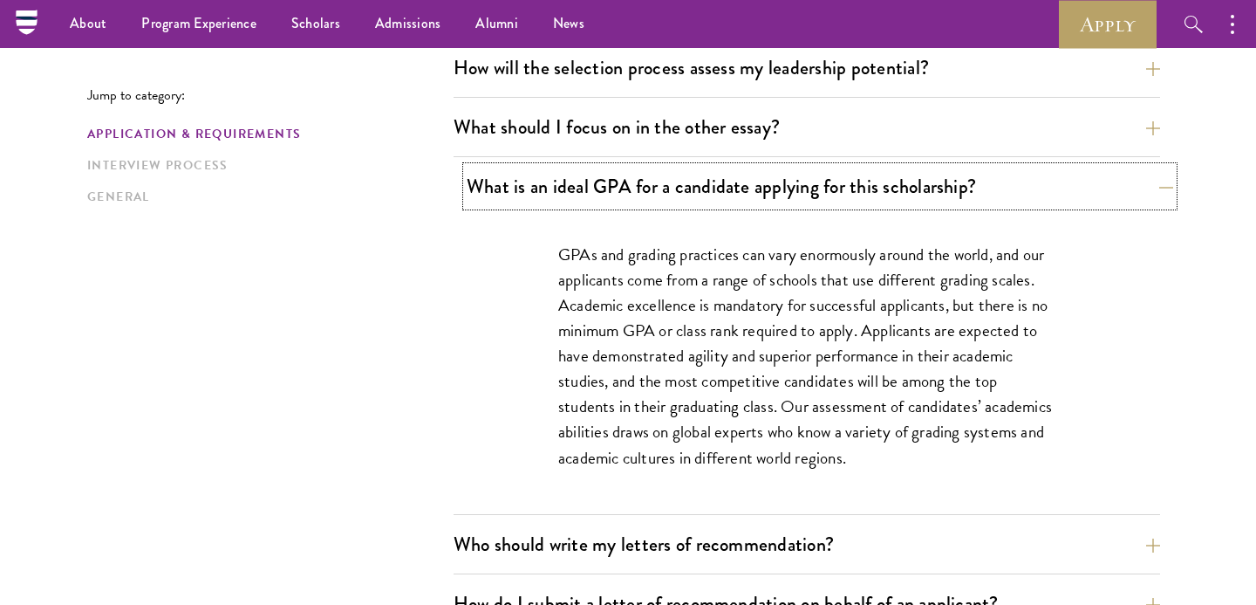
scroll to position [1082, 0]
click at [583, 179] on button "What is an ideal GPA for a candidate applying for this scholarship?" at bounding box center [820, 187] width 707 height 39
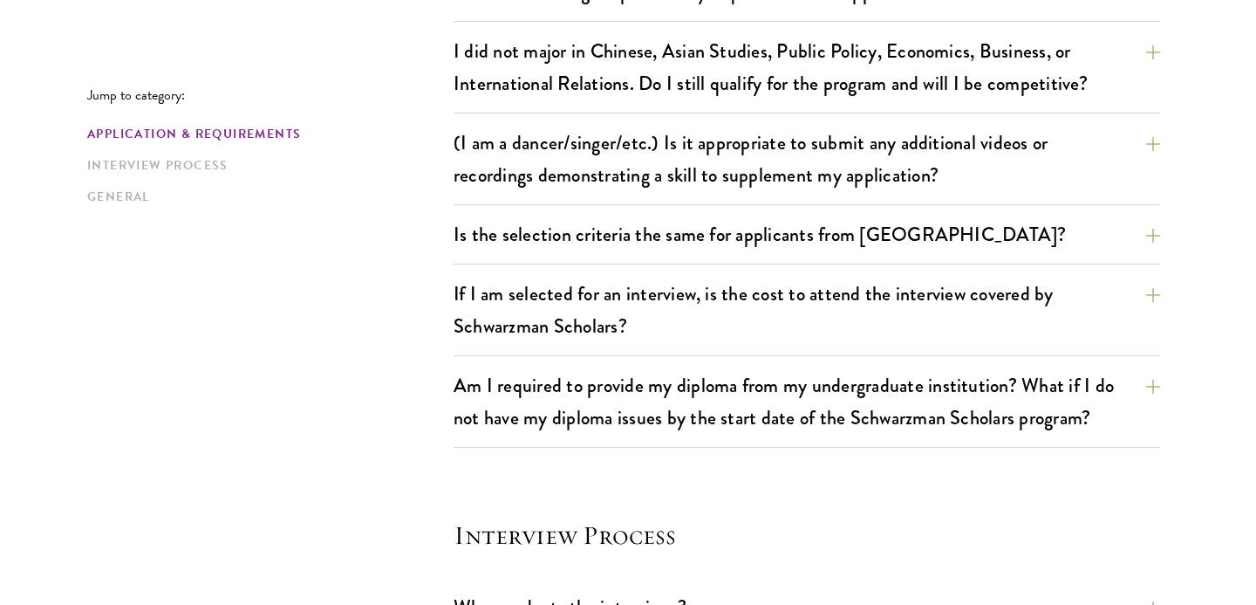
scroll to position [1527, 0]
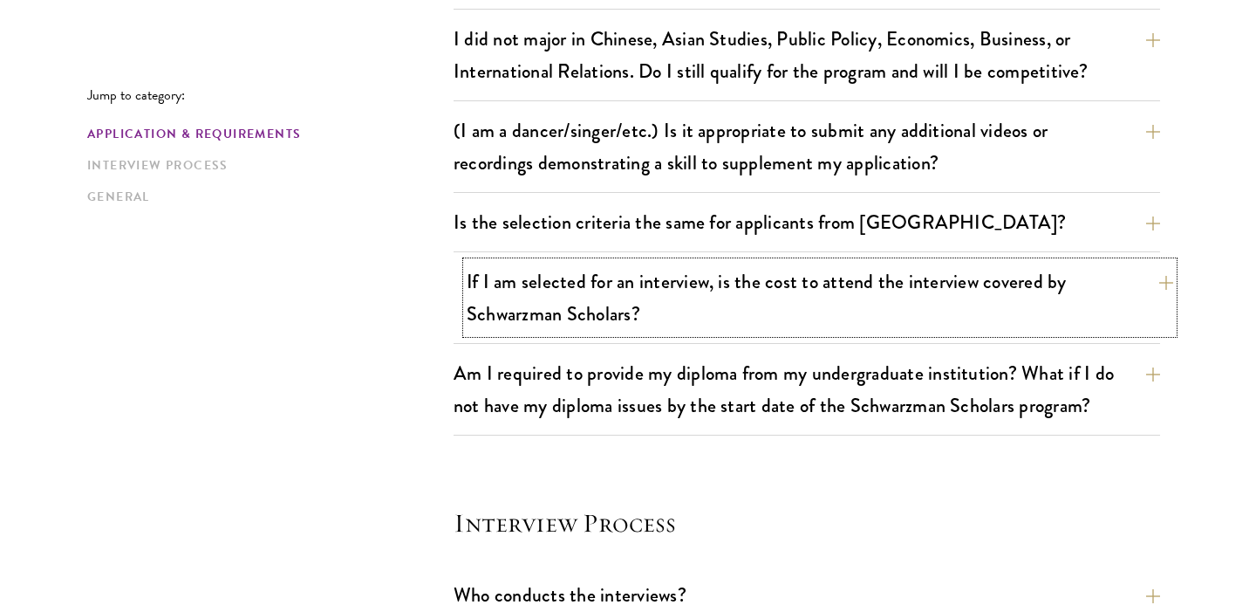
click at [517, 291] on button "If I am selected for an interview, is the cost to attend the interview covered …" at bounding box center [820, 298] width 707 height 72
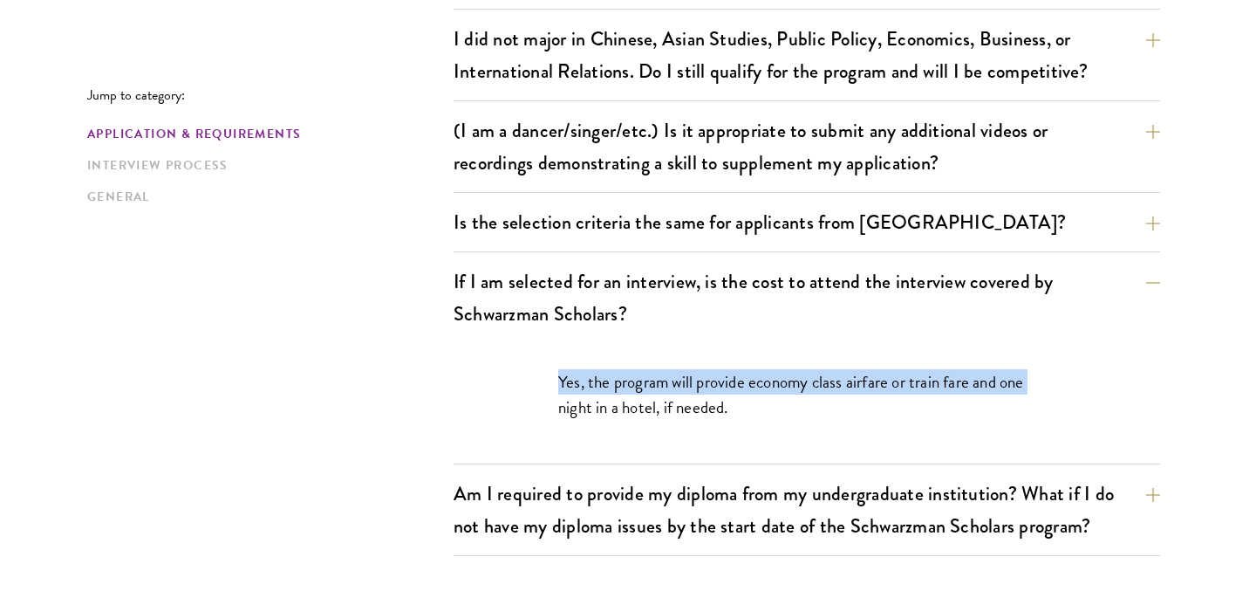
drag, startPoint x: 548, startPoint y: 372, endPoint x: 474, endPoint y: 407, distance: 82.0
click at [494, 408] on div "Yes, the program will provide economy class airfare or train fare and one night…" at bounding box center [807, 403] width 707 height 120
click at [407, 407] on div "Jump to category: Application & Requirements Interview Process General Applicat…" at bounding box center [628, 415] width 1082 height 2851
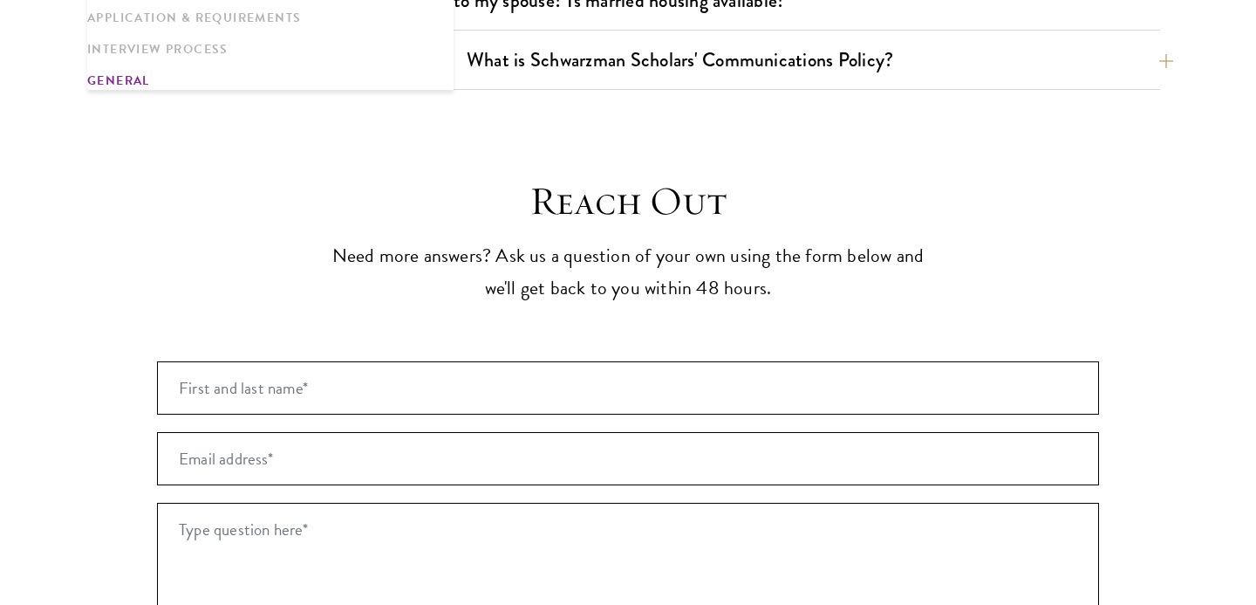
scroll to position [2849, 0]
